Goal: Task Accomplishment & Management: Use online tool/utility

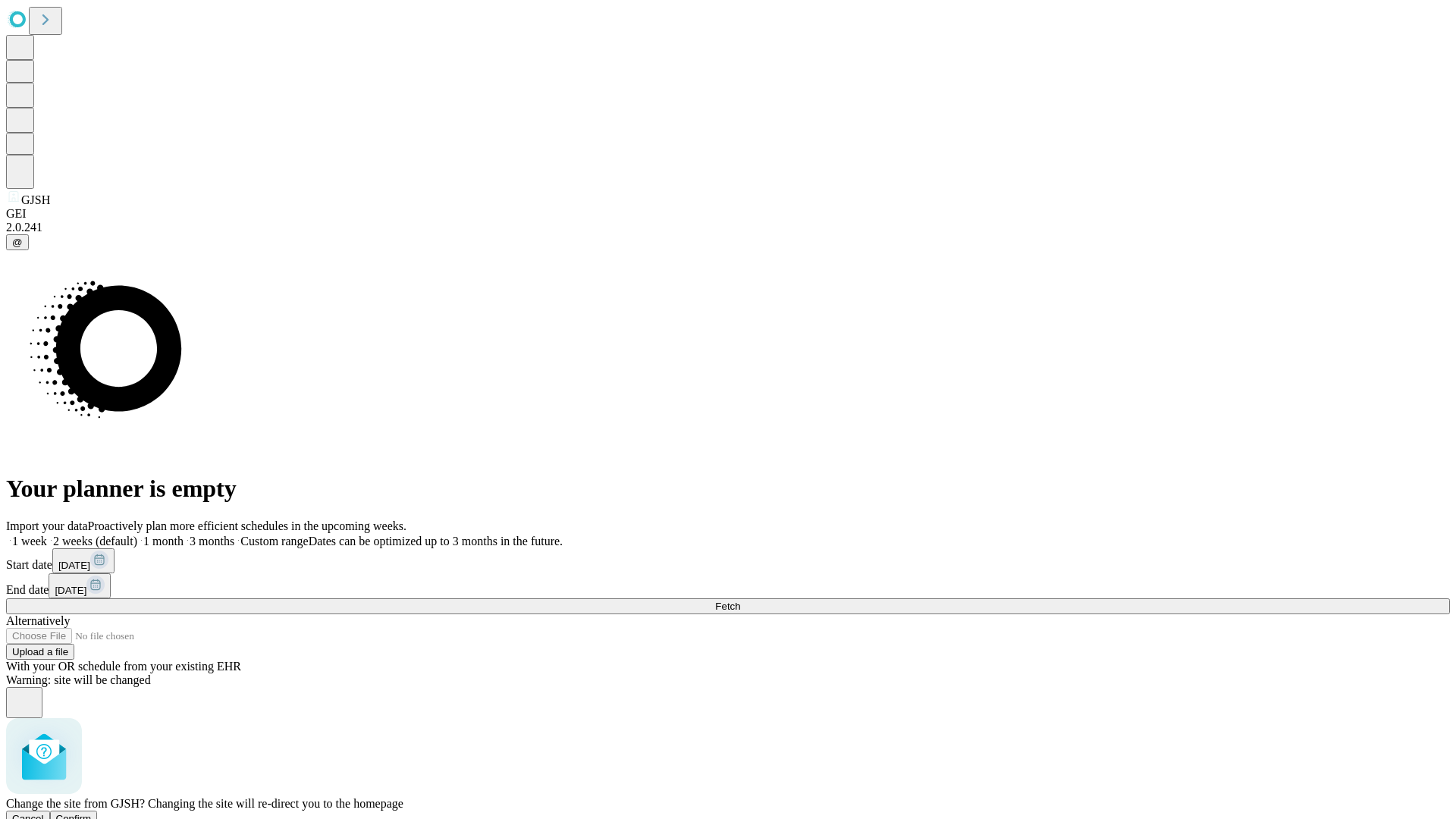
click at [92, 813] on span "Confirm" at bounding box center [74, 819] width 36 height 12
click at [137, 534] on label "2 weeks (default)" at bounding box center [92, 541] width 90 height 13
click at [740, 600] on span "Fetch" at bounding box center [728, 606] width 25 height 12
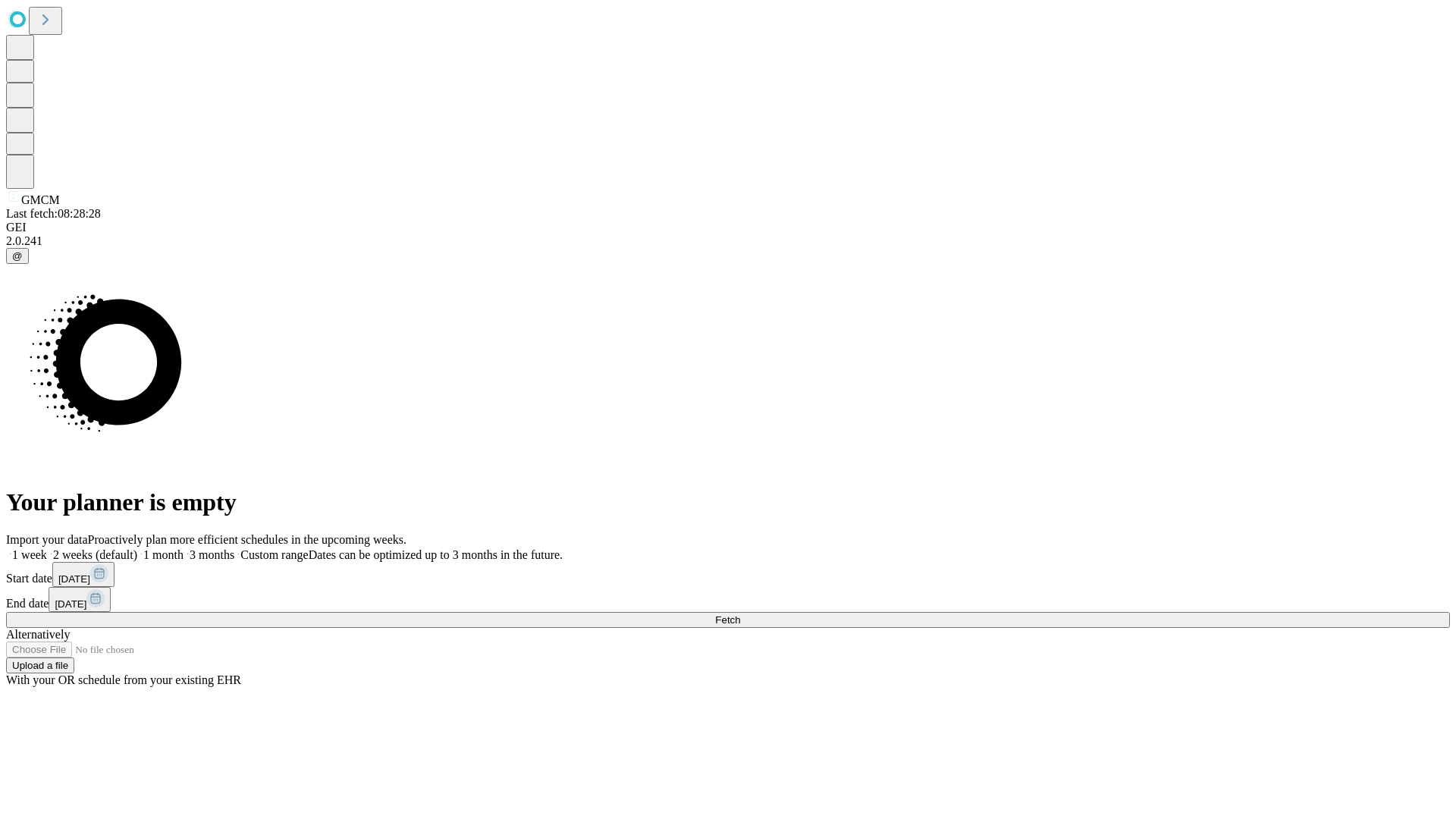
click at [137, 548] on label "2 weeks (default)" at bounding box center [92, 555] width 90 height 13
click at [740, 614] on span "Fetch" at bounding box center [728, 620] width 25 height 12
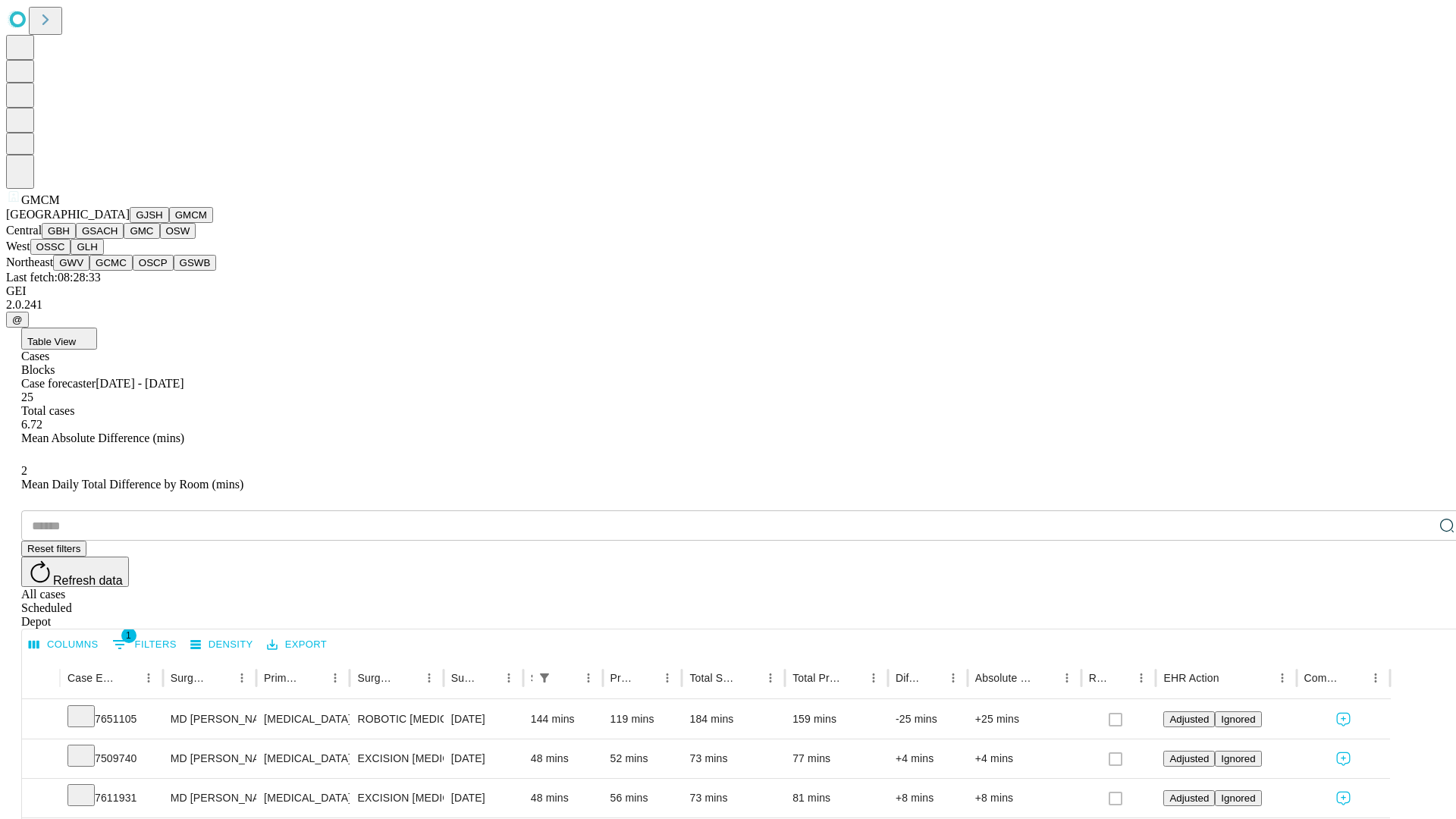
click at [76, 239] on button "GBH" at bounding box center [59, 230] width 34 height 16
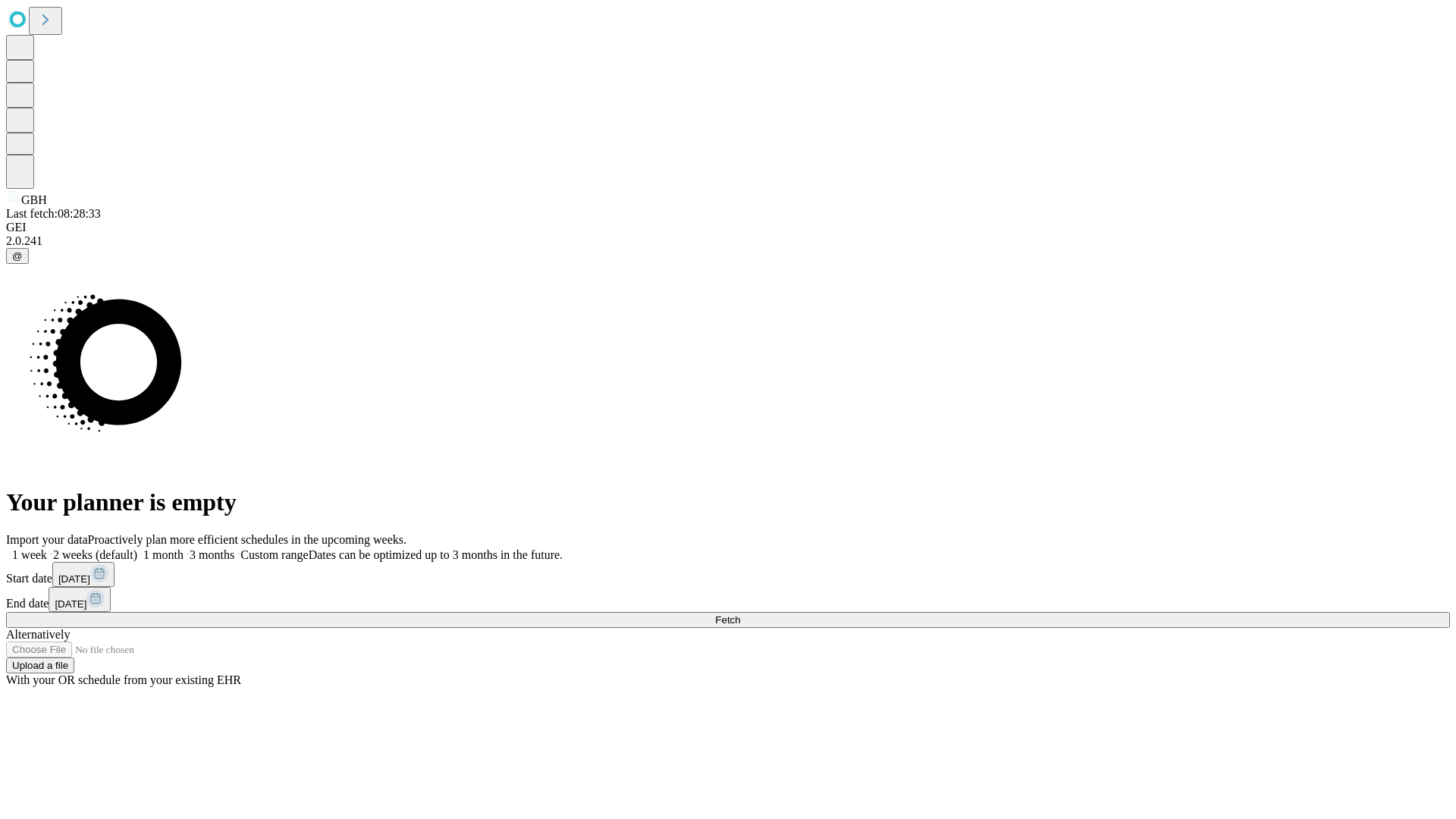
click at [137, 548] on label "2 weeks (default)" at bounding box center [92, 555] width 90 height 13
click at [740, 614] on span "Fetch" at bounding box center [728, 620] width 25 height 12
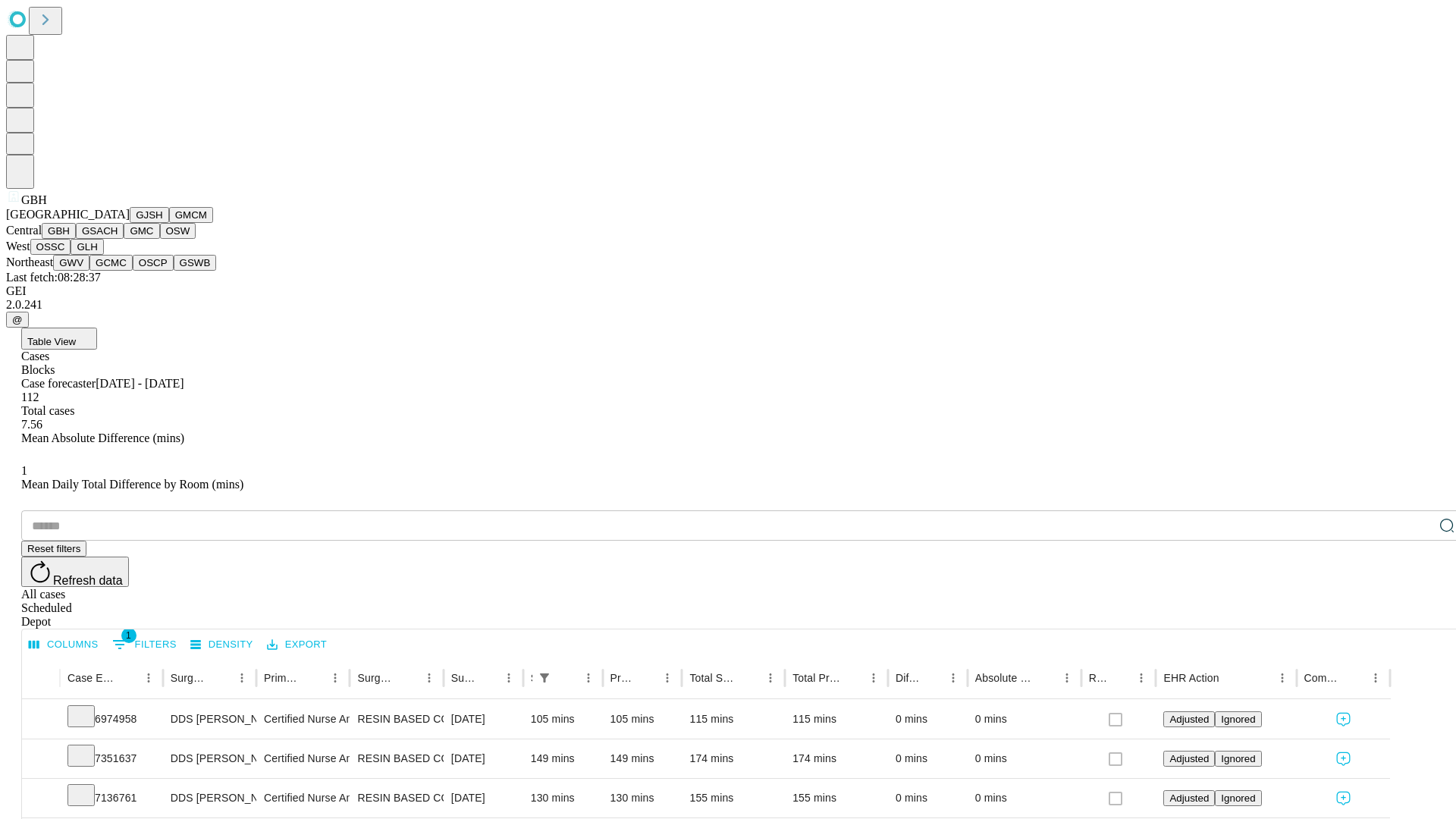
click at [117, 239] on button "GSACH" at bounding box center [100, 230] width 48 height 16
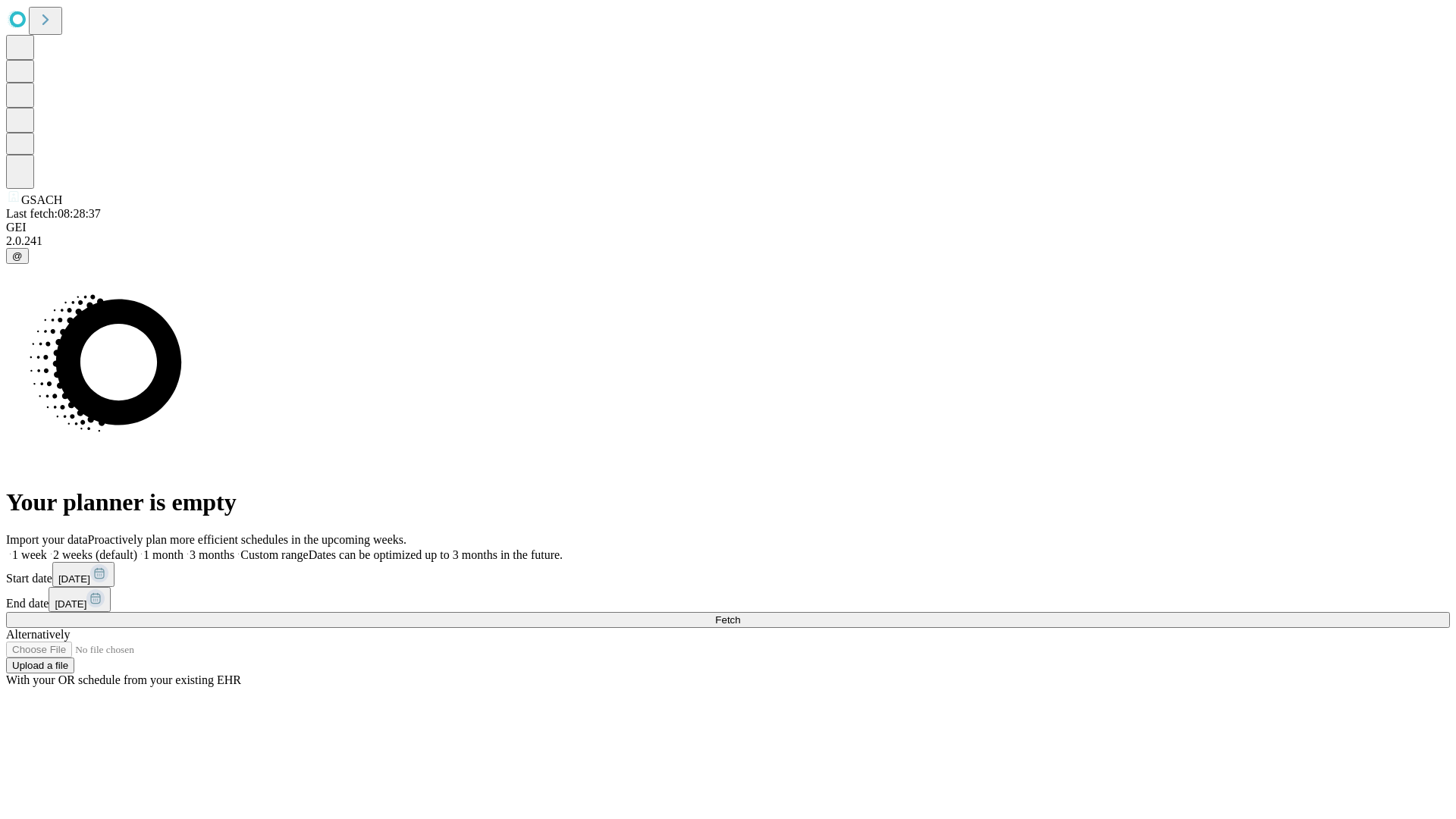
click at [137, 548] on label "2 weeks (default)" at bounding box center [92, 555] width 90 height 13
click at [740, 614] on span "Fetch" at bounding box center [728, 620] width 25 height 12
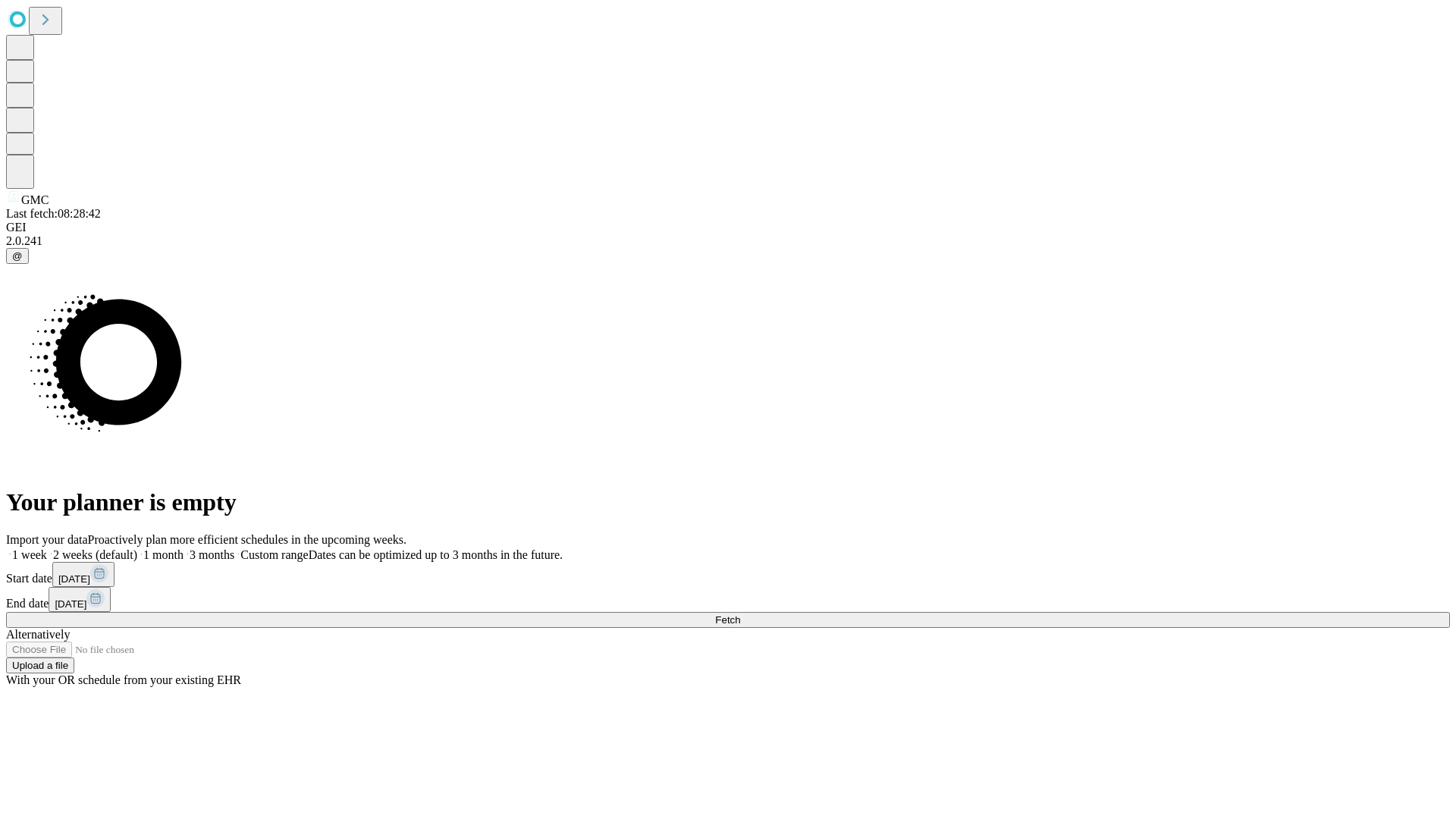
click at [137, 548] on label "2 weeks (default)" at bounding box center [92, 555] width 90 height 13
click at [740, 614] on span "Fetch" at bounding box center [728, 620] width 25 height 12
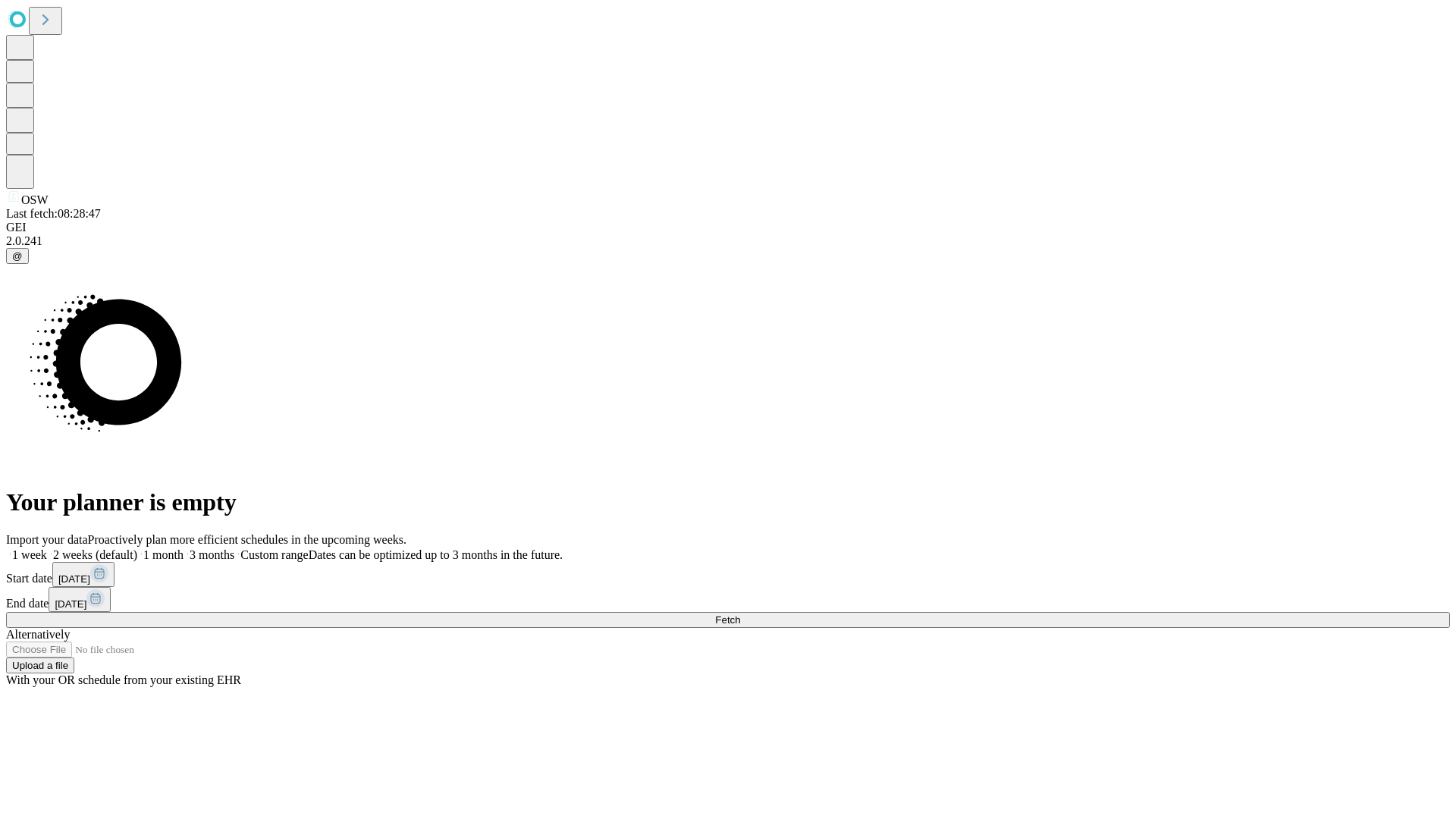
click at [137, 548] on label "2 weeks (default)" at bounding box center [92, 555] width 90 height 13
click at [740, 614] on span "Fetch" at bounding box center [728, 620] width 25 height 12
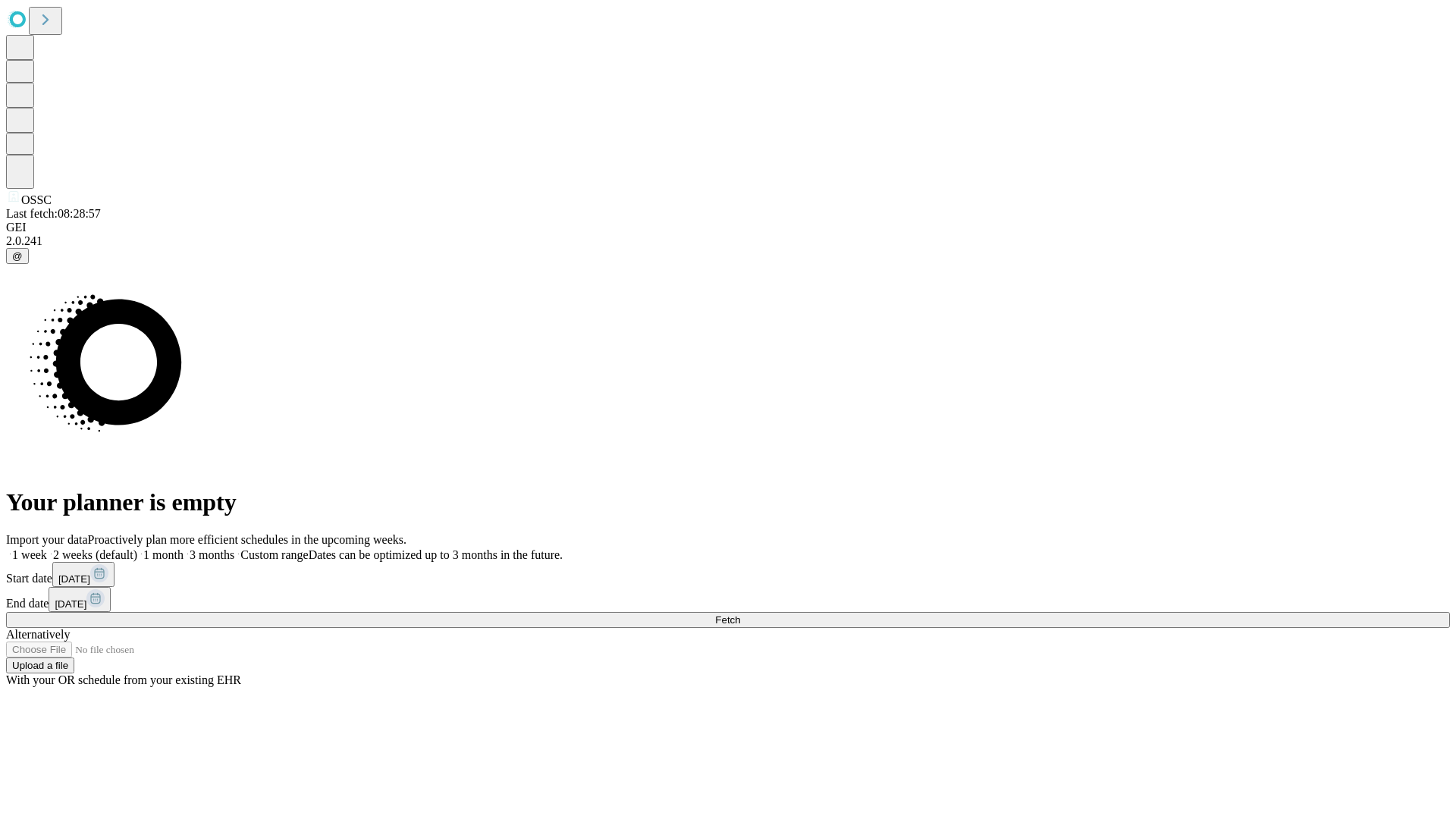
click at [137, 548] on label "2 weeks (default)" at bounding box center [92, 555] width 90 height 13
click at [740, 614] on span "Fetch" at bounding box center [728, 620] width 25 height 12
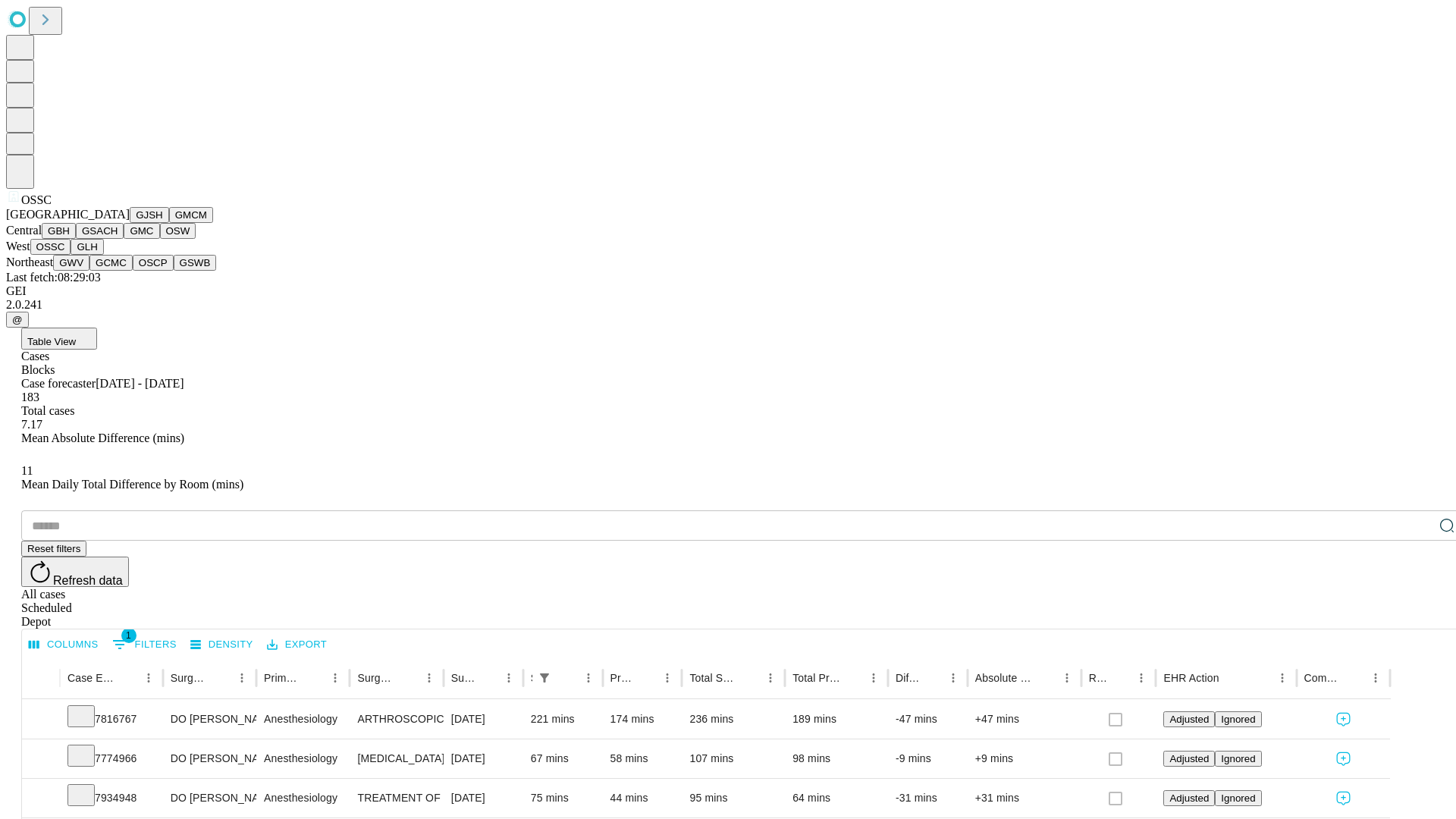
click at [103, 255] on button "GLH" at bounding box center [86, 246] width 32 height 16
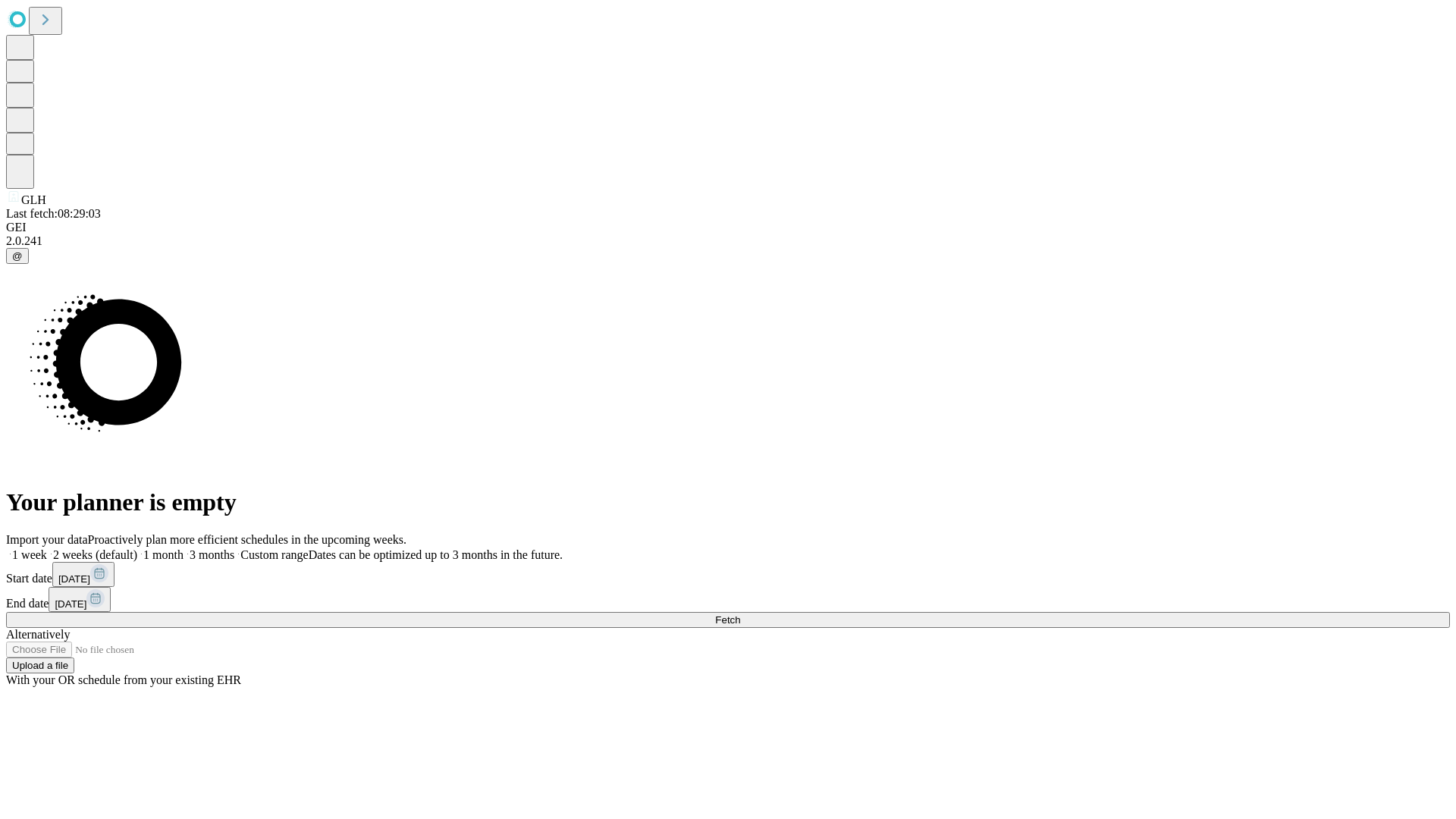
click at [137, 548] on label "2 weeks (default)" at bounding box center [92, 555] width 90 height 13
click at [740, 614] on span "Fetch" at bounding box center [728, 620] width 25 height 12
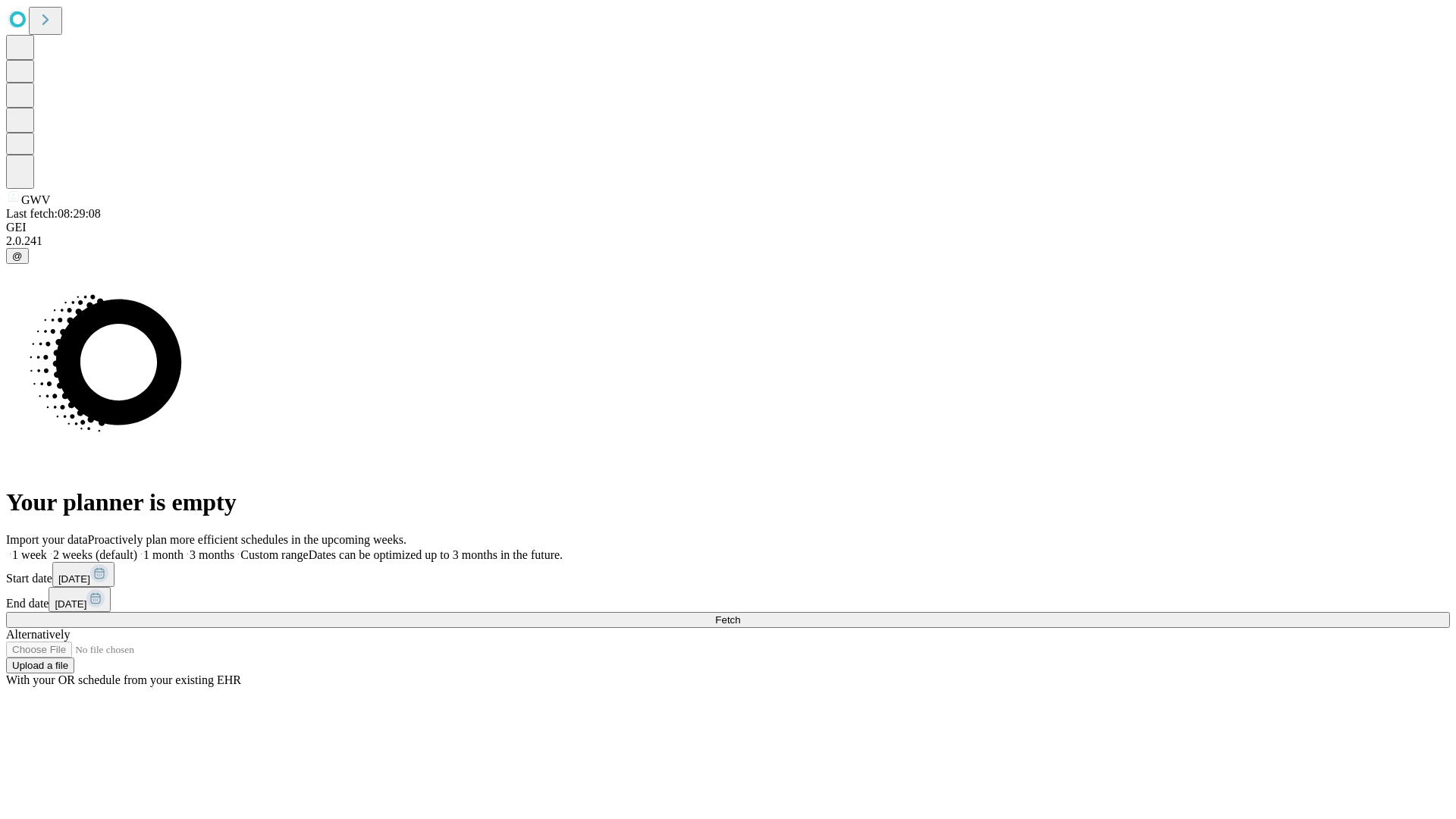
click at [137, 548] on label "2 weeks (default)" at bounding box center [92, 555] width 90 height 13
click at [740, 614] on span "Fetch" at bounding box center [728, 620] width 25 height 12
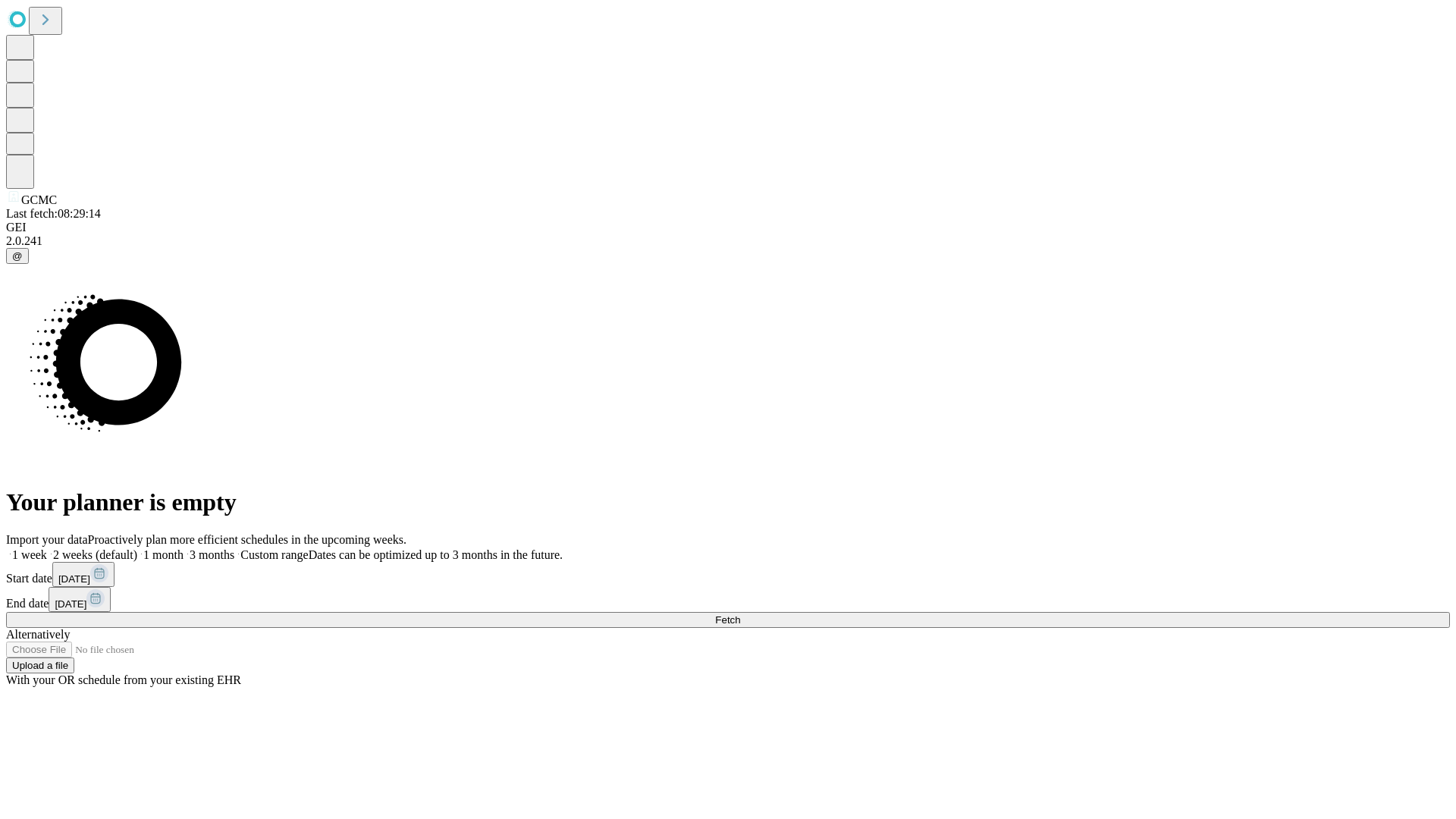
click at [137, 548] on label "2 weeks (default)" at bounding box center [92, 555] width 90 height 13
click at [740, 614] on span "Fetch" at bounding box center [728, 620] width 25 height 12
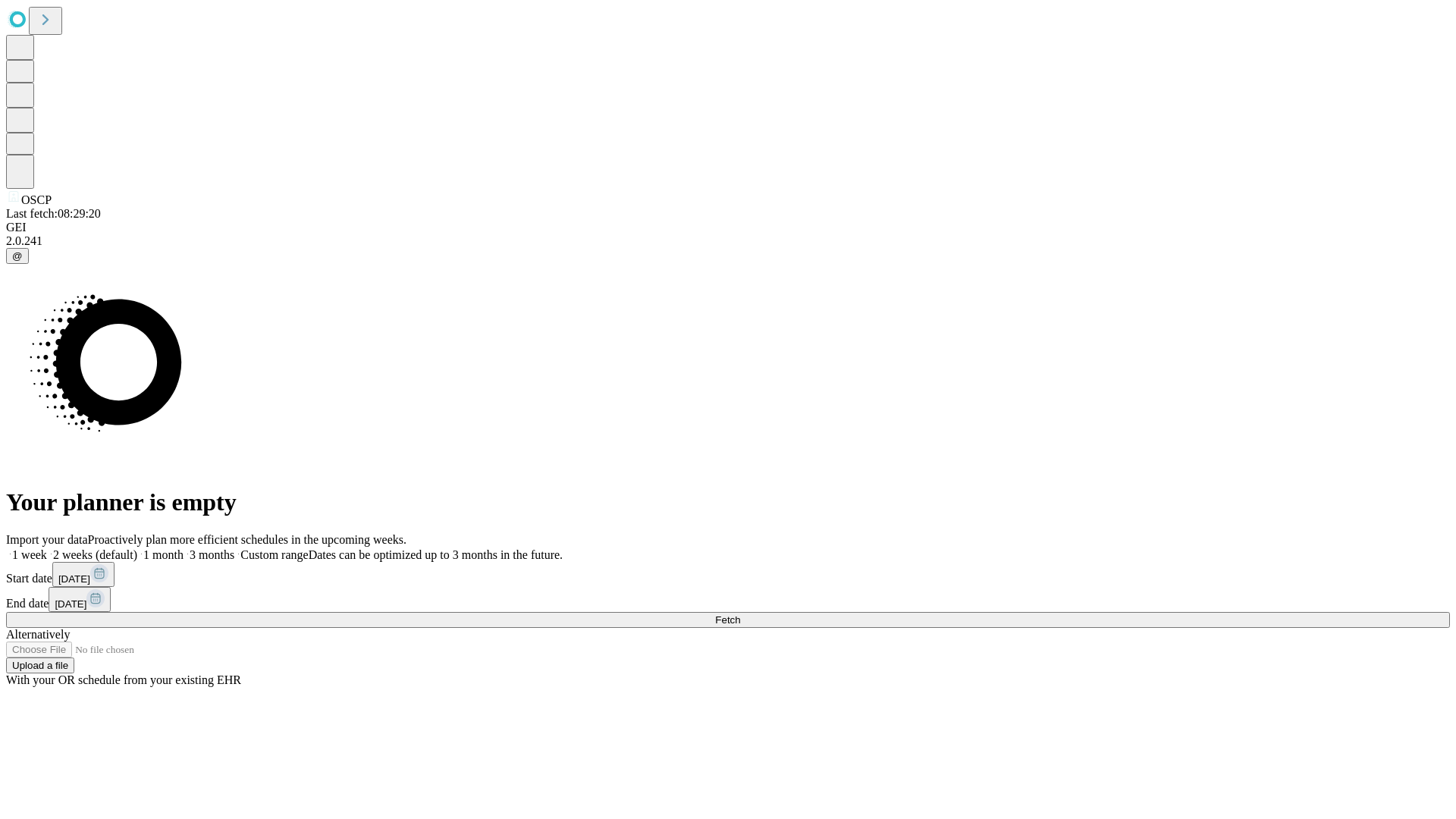
click at [137, 548] on label "2 weeks (default)" at bounding box center [92, 555] width 90 height 13
click at [740, 614] on span "Fetch" at bounding box center [728, 620] width 25 height 12
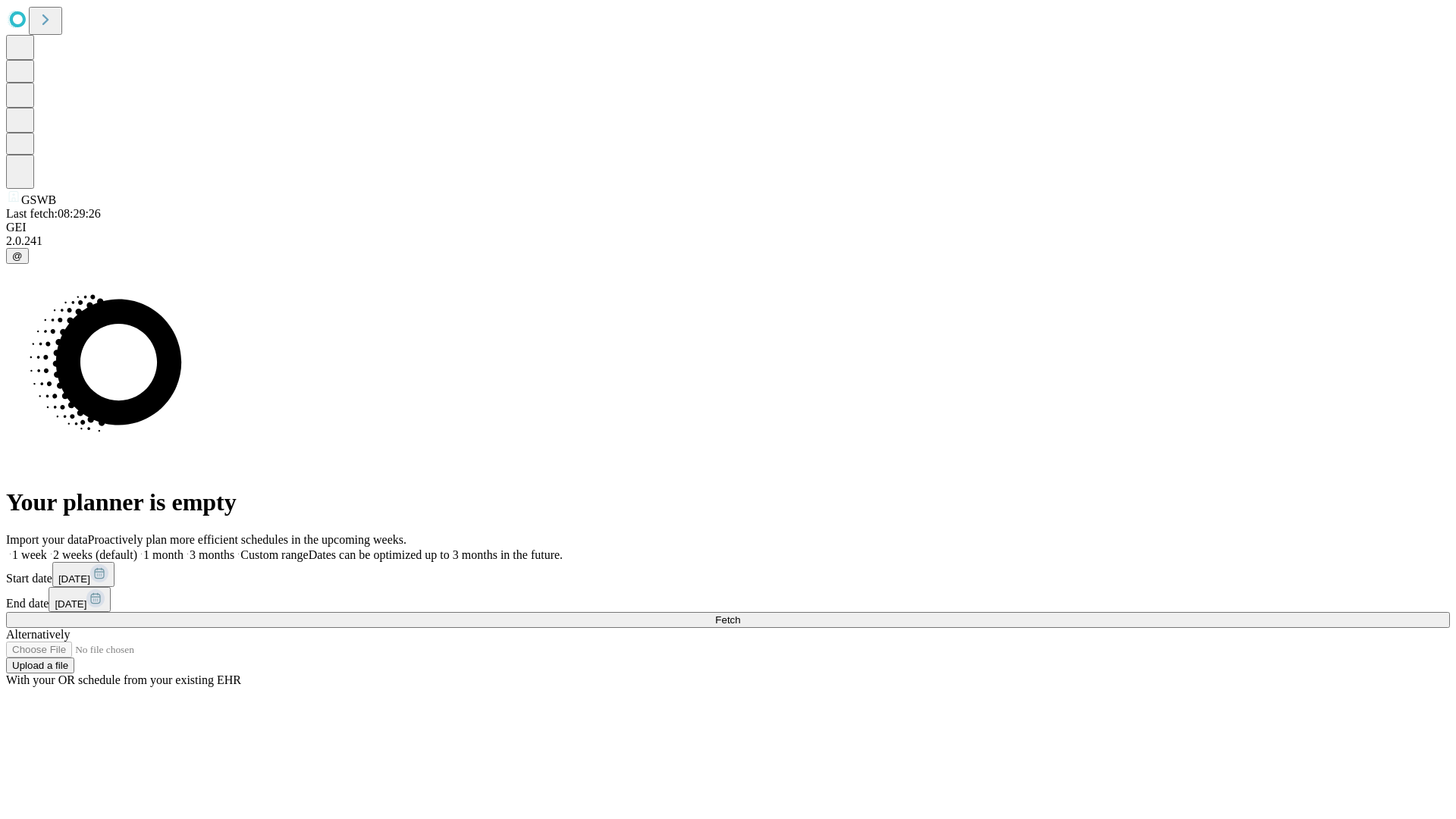
click at [137, 548] on label "2 weeks (default)" at bounding box center [92, 555] width 90 height 13
click at [740, 614] on span "Fetch" at bounding box center [728, 620] width 25 height 12
